Goal: Task Accomplishment & Management: Manage account settings

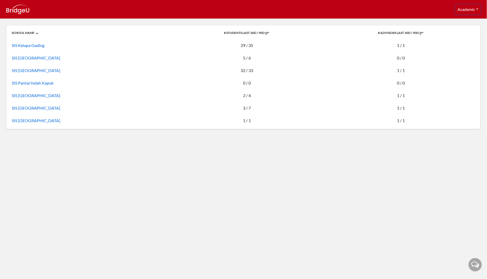
click at [474, 10] on button "Academic" at bounding box center [467, 9] width 25 height 10
click at [456, 23] on link "Profile" at bounding box center [461, 21] width 41 height 8
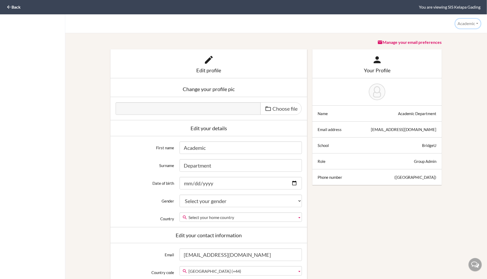
click at [475, 23] on button "Academic" at bounding box center [467, 24] width 25 height 10
click at [15, 9] on link "Back" at bounding box center [13, 6] width 14 height 5
